Goal: Information Seeking & Learning: Understand process/instructions

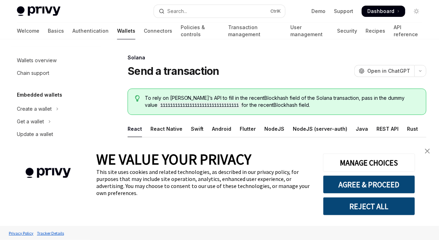
scroll to position [136, 0]
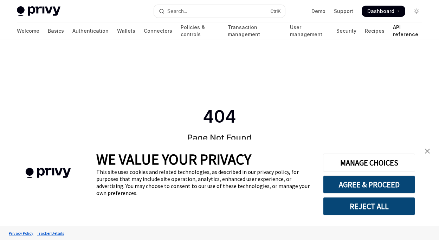
type textarea "*"
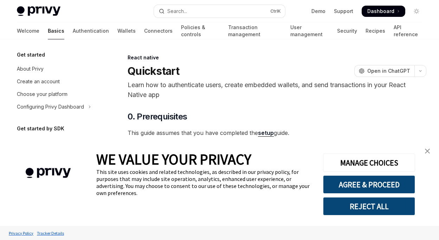
type textarea "*"
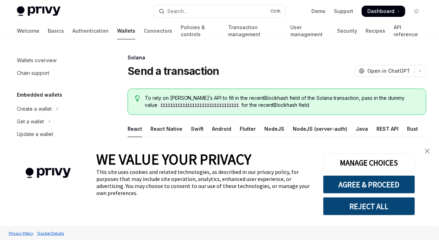
scroll to position [136, 0]
